Goal: Transaction & Acquisition: Download file/media

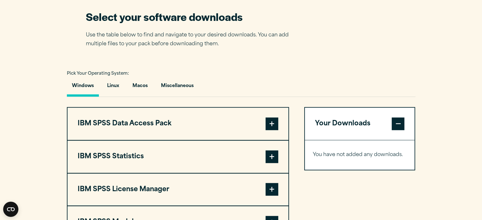
scroll to position [414, 0]
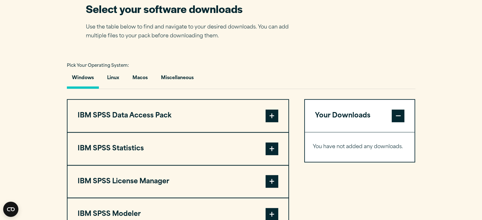
click at [201, 159] on button "IBM SPSS Statistics" at bounding box center [178, 149] width 221 height 32
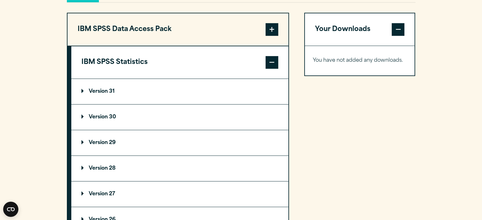
scroll to position [501, 0]
click at [346, 142] on div "Your Downloads You have not added any downloads. Download 0 Items" at bounding box center [359, 189] width 111 height 353
drag, startPoint x: 272, startPoint y: 27, endPoint x: 206, endPoint y: 59, distance: 73.3
click at [206, 59] on button "IBM SPSS Statistics" at bounding box center [179, 63] width 217 height 32
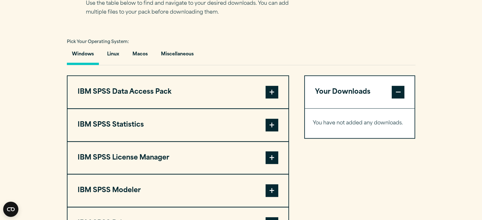
scroll to position [438, 0]
click at [273, 125] on span at bounding box center [272, 125] width 13 height 13
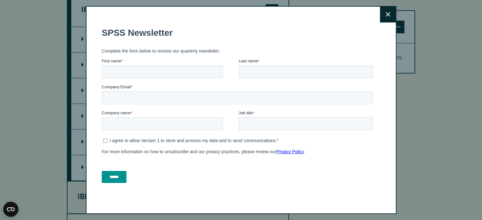
scroll to position [559, 0]
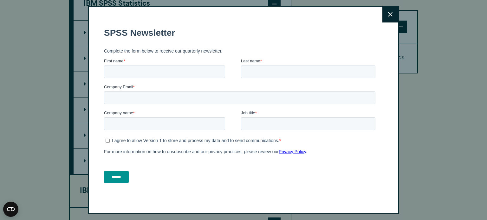
click at [392, 15] on button "Close" at bounding box center [390, 15] width 16 height 16
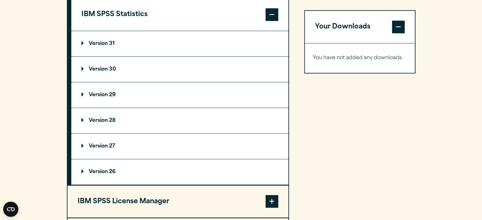
scroll to position [547, 0]
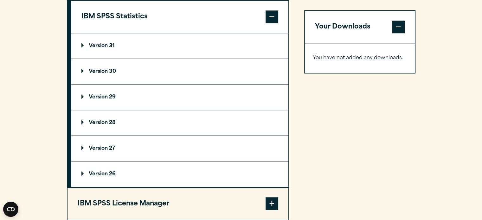
click at [392, 15] on div "Close" at bounding box center [241, 110] width 482 height 220
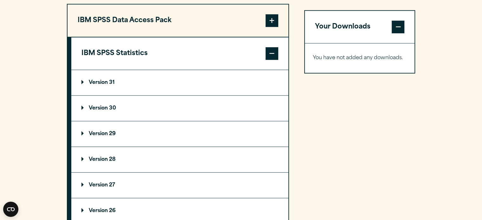
scroll to position [500, 0]
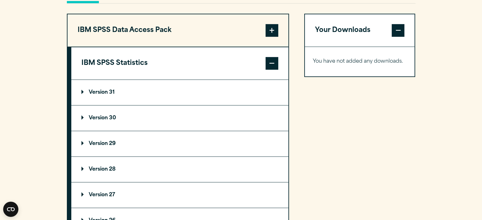
drag, startPoint x: 243, startPoint y: 83, endPoint x: 83, endPoint y: 90, distance: 160.3
drag, startPoint x: 82, startPoint y: 90, endPoint x: 196, endPoint y: 86, distance: 114.2
click at [196, 86] on summary "Version 31" at bounding box center [179, 92] width 217 height 25
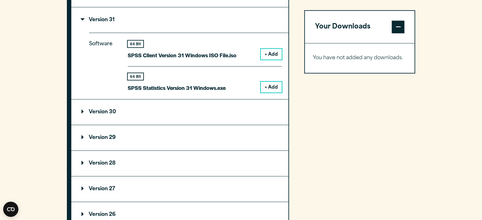
scroll to position [573, 0]
click at [120, 134] on summary "Version 29" at bounding box center [179, 137] width 217 height 25
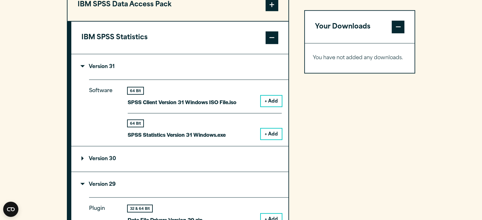
scroll to position [524, 0]
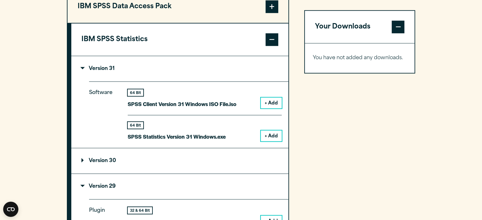
click at [271, 137] on button "+ Add" at bounding box center [271, 136] width 21 height 11
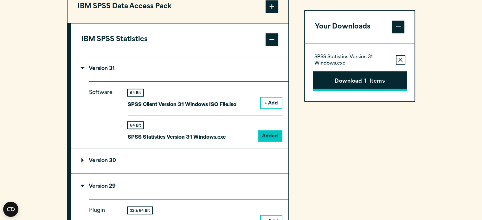
click at [361, 73] on button "Download 1 Items" at bounding box center [360, 81] width 94 height 20
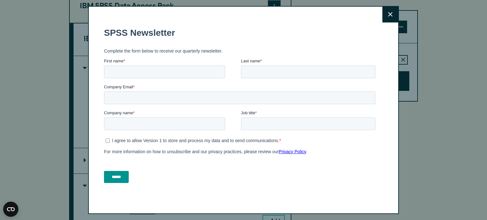
click at [394, 15] on button "Close" at bounding box center [390, 15] width 16 height 16
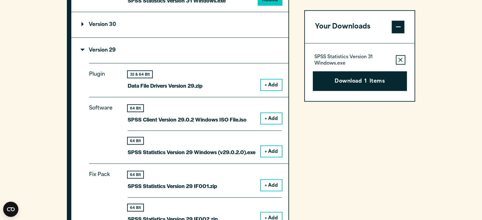
scroll to position [659, 0]
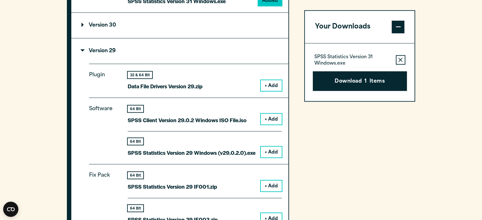
click at [272, 151] on button "+ Add" at bounding box center [271, 152] width 21 height 11
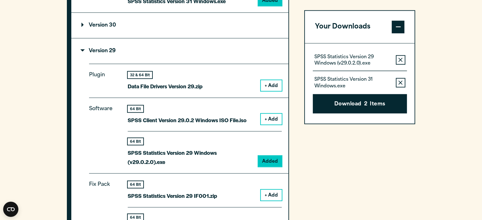
click at [404, 82] on button "Remove this item from your software download list" at bounding box center [401, 83] width 10 height 10
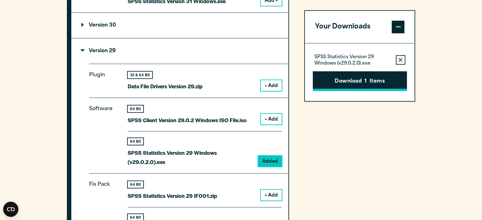
click at [375, 82] on button "Download 1 Items" at bounding box center [360, 81] width 94 height 20
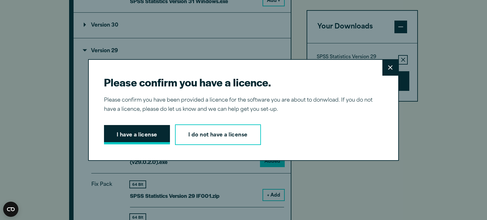
click at [142, 140] on button "I have a license" at bounding box center [137, 135] width 66 height 20
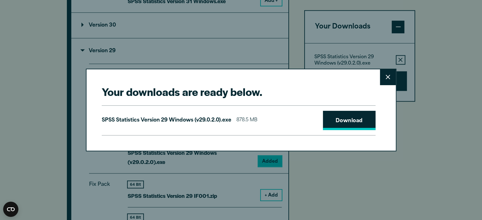
click at [337, 125] on link "Download" at bounding box center [349, 121] width 53 height 20
click at [390, 77] on icon at bounding box center [388, 77] width 4 height 5
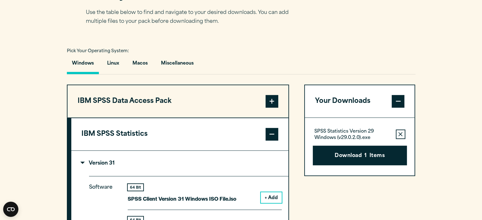
scroll to position [408, 0]
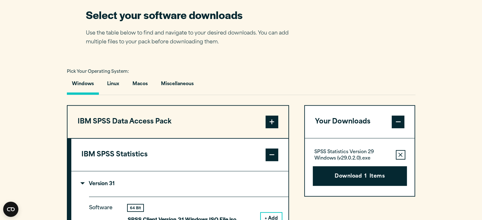
drag, startPoint x: 300, startPoint y: 84, endPoint x: 220, endPoint y: 69, distance: 81.8
click at [220, 69] on div "Pick Your Operating System: Windows Linux [GEOGRAPHIC_DATA] Miscellaneous" at bounding box center [241, 81] width 349 height 28
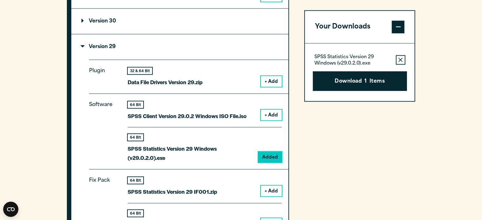
scroll to position [664, 0]
